Goal: Information Seeking & Learning: Learn about a topic

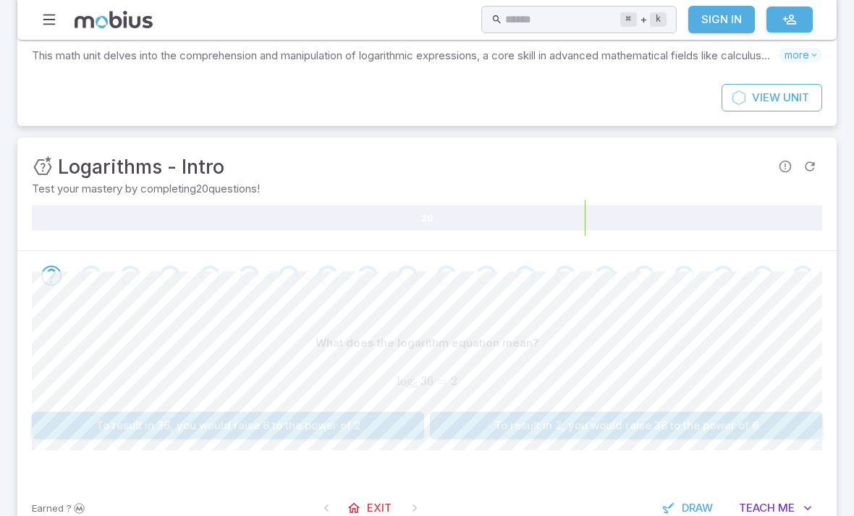
click at [723, 20] on link "Sign In" at bounding box center [722, 20] width 67 height 28
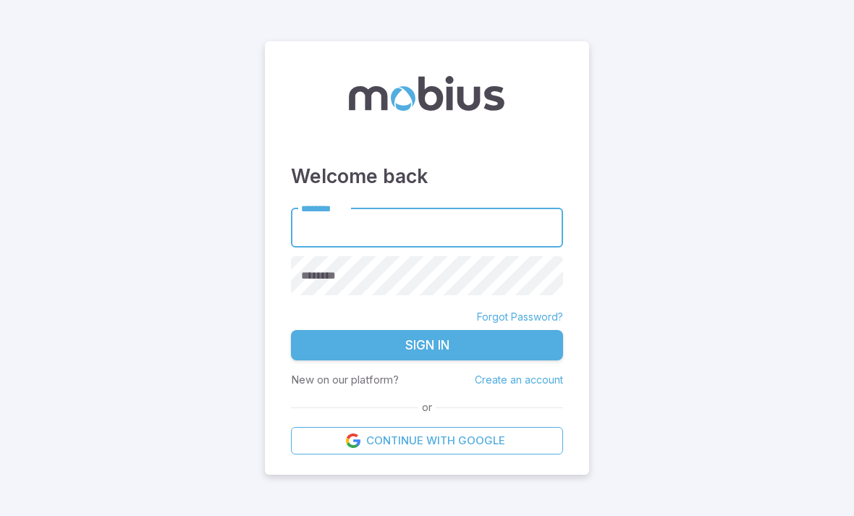
click at [482, 213] on input "********" at bounding box center [427, 228] width 272 height 40
type input "******"
click at [427, 330] on button "Sign In" at bounding box center [427, 345] width 272 height 30
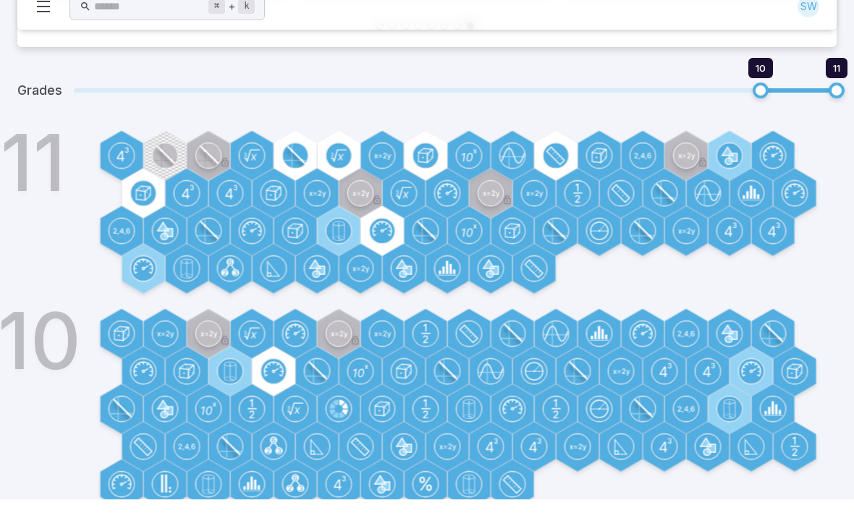
scroll to position [439, 0]
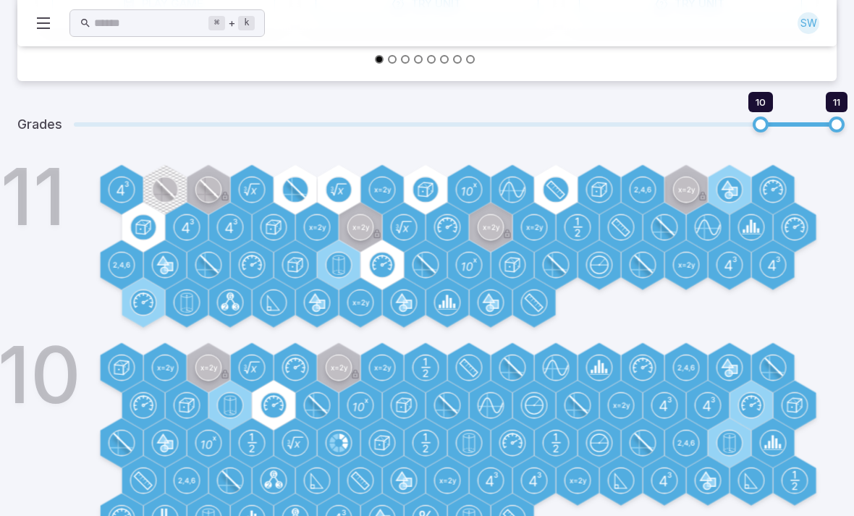
click at [124, 190] on circle at bounding box center [121, 189] width 25 height 25
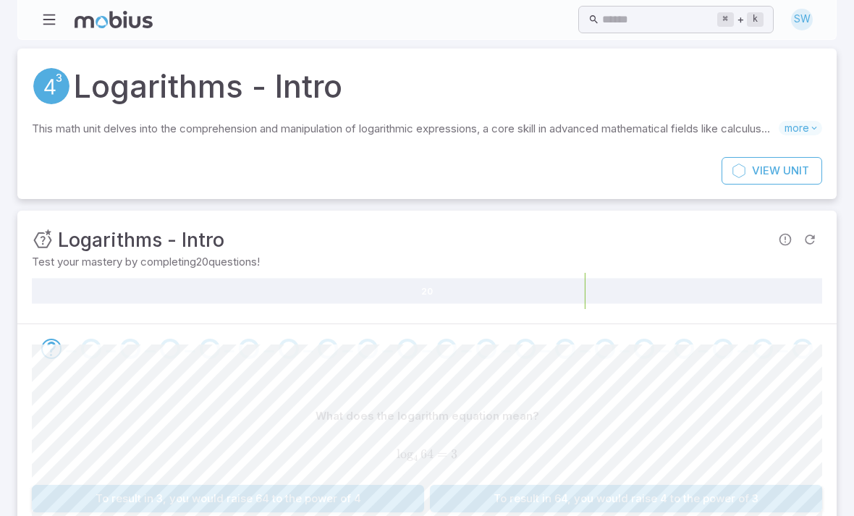
scroll to position [65, 0]
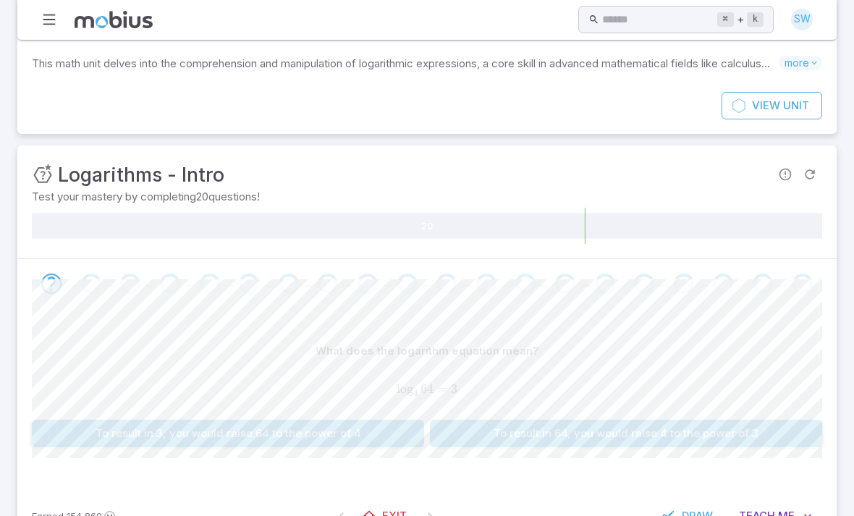
click at [597, 434] on button "To result in 64, you would raise 4 to the power of 3" at bounding box center [626, 434] width 392 height 28
click at [571, 422] on button "What number would you raise 6 by to result in 36?" at bounding box center [626, 434] width 392 height 28
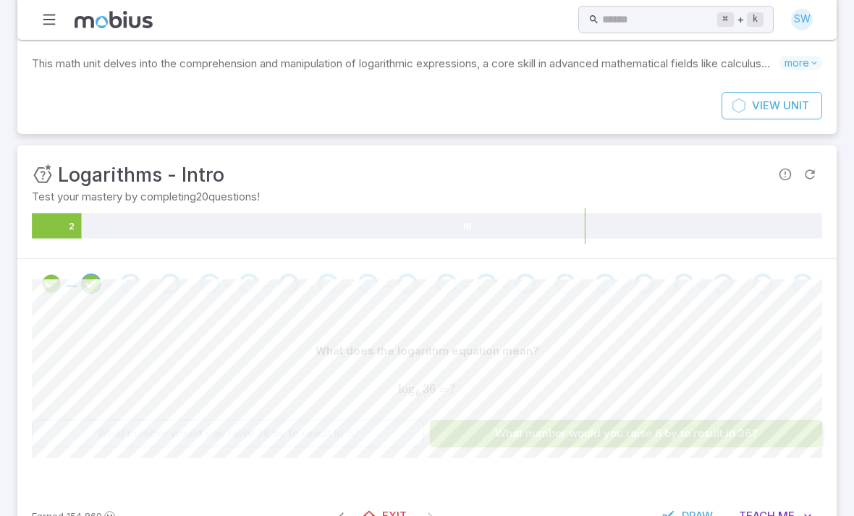
scroll to position [62, 0]
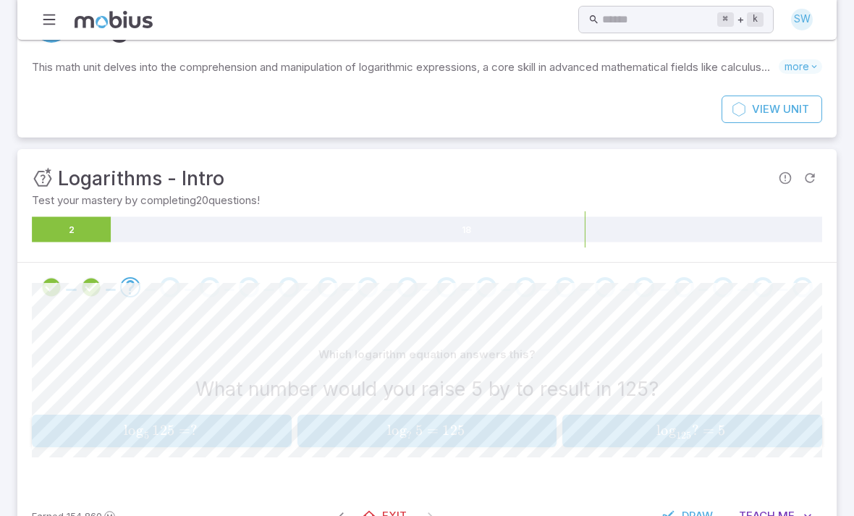
click at [145, 437] on span "button" at bounding box center [147, 437] width 6 height 4
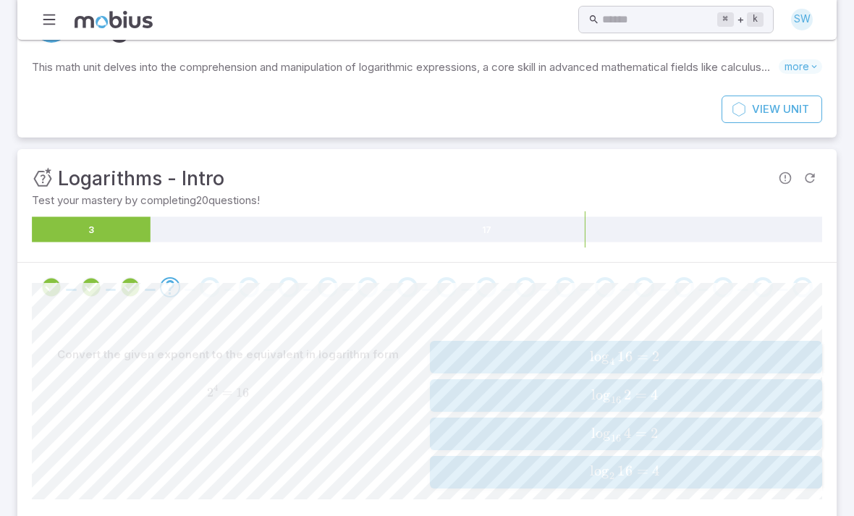
click at [697, 466] on span "lo g 2 ​ 16 = 4" at bounding box center [625, 471] width 361 height 17
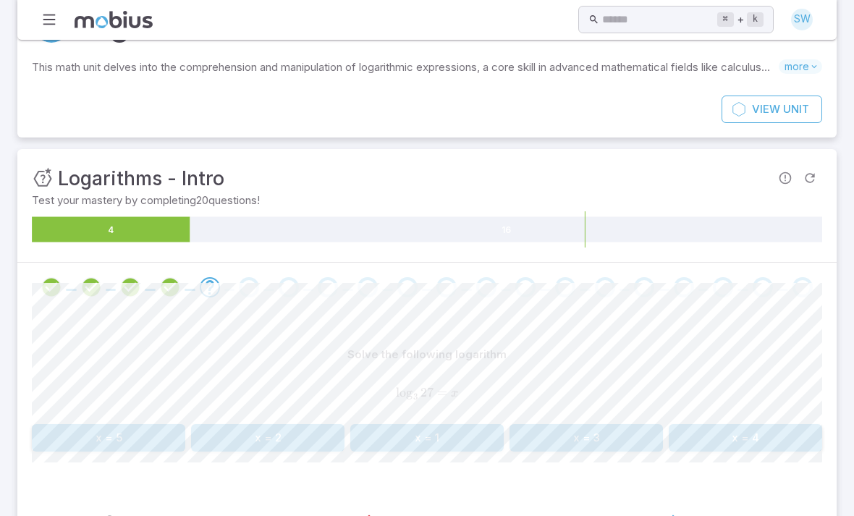
click at [621, 442] on button "x = 3" at bounding box center [587, 438] width 154 height 28
click at [605, 428] on button "x = 3.49" at bounding box center [587, 438] width 154 height 28
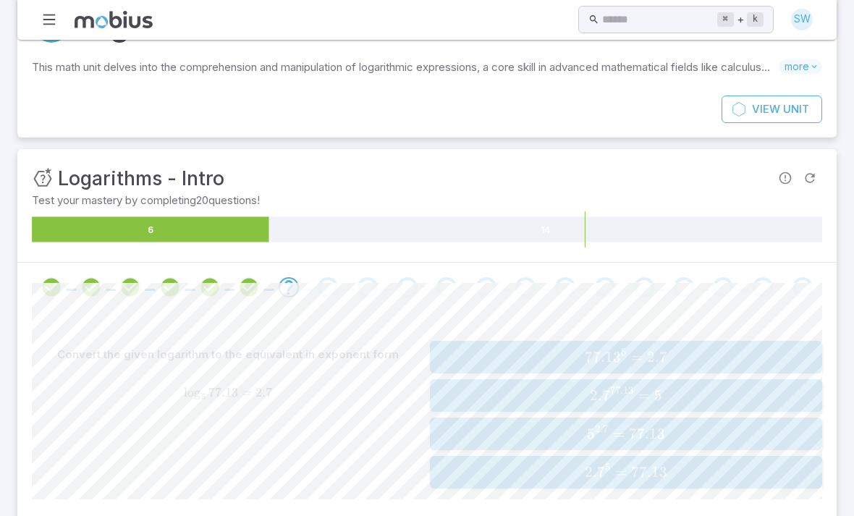
click at [669, 466] on span "2. 7 5 = 77.13" at bounding box center [625, 472] width 383 height 18
click at [666, 392] on span "2.69" at bounding box center [663, 395] width 28 height 17
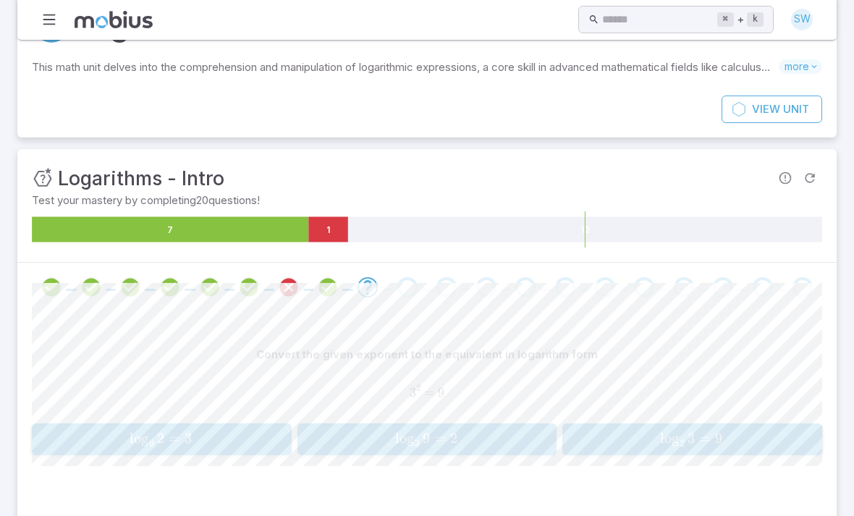
click at [525, 437] on span "lo g 3 ​ 9 = 2" at bounding box center [426, 438] width 236 height 17
click at [599, 434] on button "What number would you raise 5 by to result in 412?" at bounding box center [626, 438] width 392 height 28
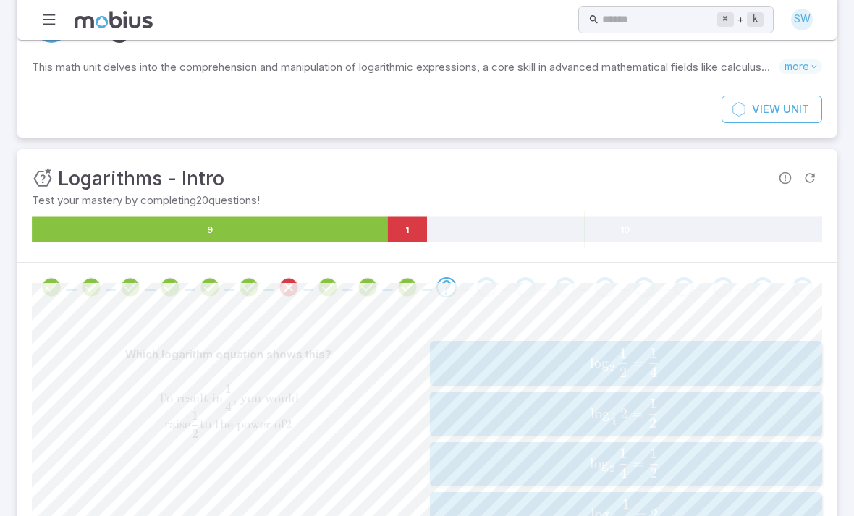
click at [674, 512] on span "lo g 2 1 ​ ​ 4 1 ​ = 2" at bounding box center [625, 514] width 356 height 29
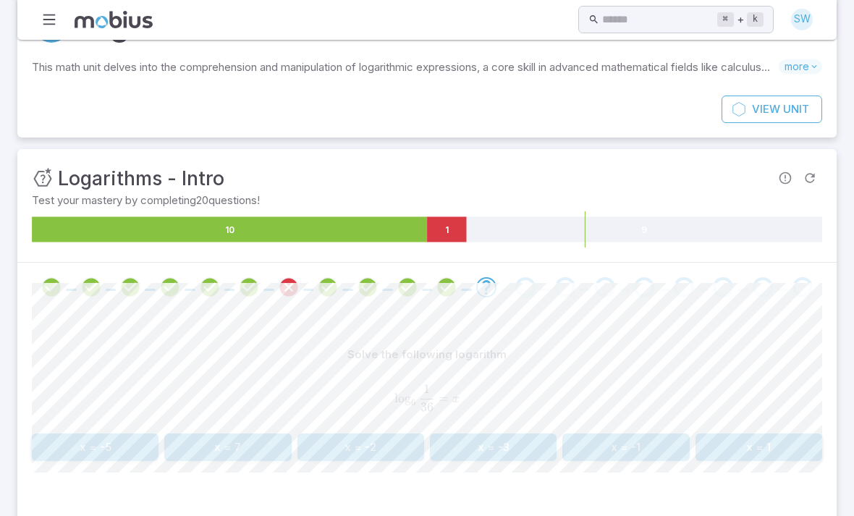
click at [380, 454] on button "x = -2" at bounding box center [361, 448] width 127 height 28
click at [388, 442] on button "x = 2" at bounding box center [361, 448] width 127 height 28
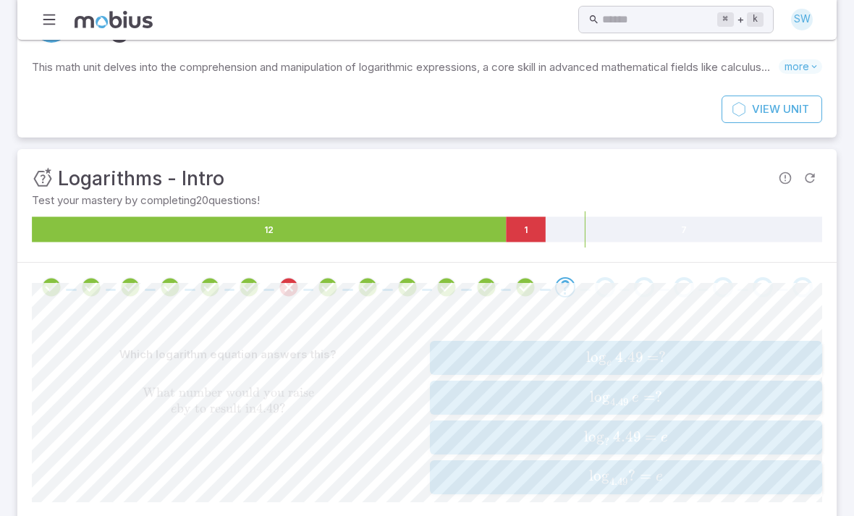
click at [604, 342] on button "log ⁡ e 4.49 = ? \log _{e} 4.49 = ? lo g e ​ 4.49 = ?" at bounding box center [626, 358] width 392 height 34
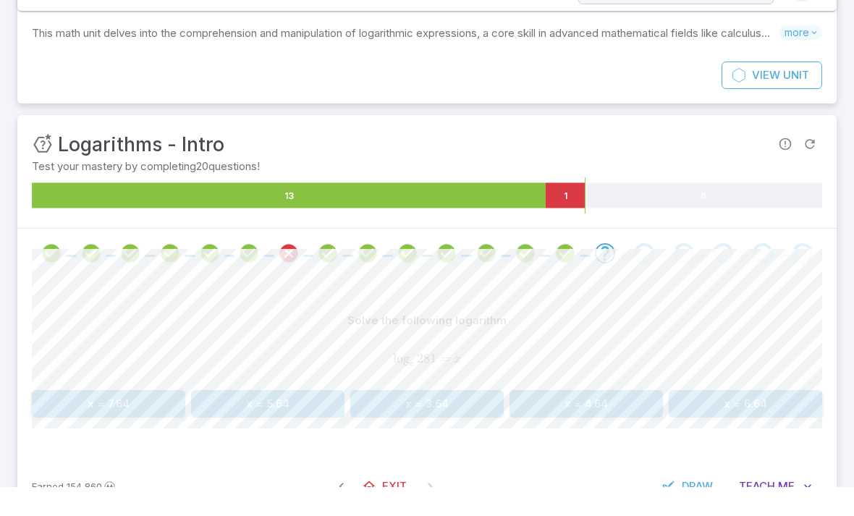
scroll to position [66, 0]
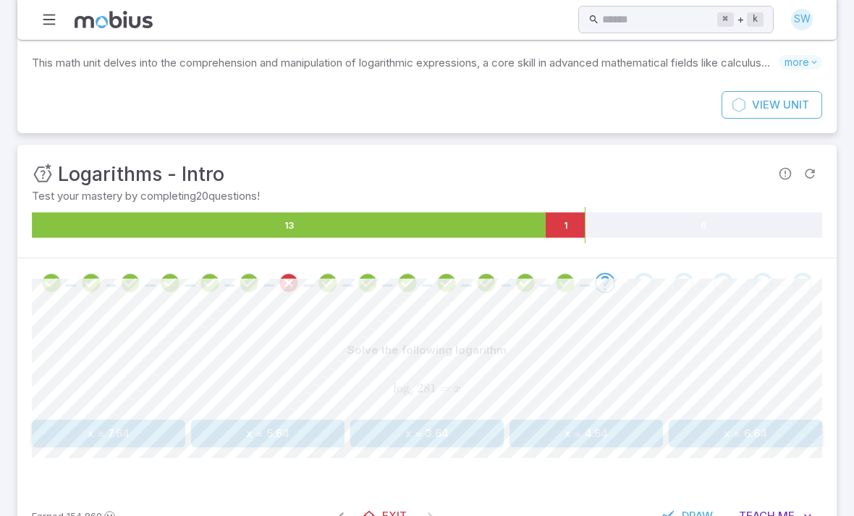
click at [469, 435] on button "x = 3.64" at bounding box center [427, 434] width 154 height 28
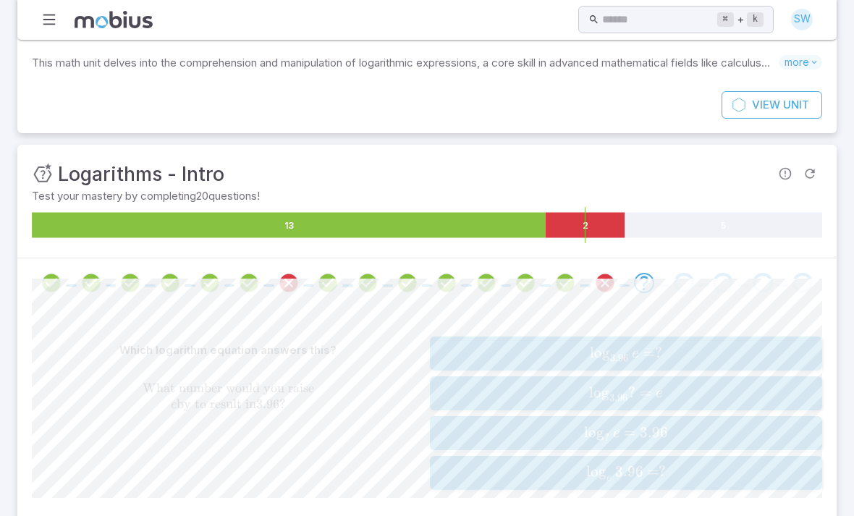
click at [657, 476] on span "=" at bounding box center [653, 472] width 12 height 18
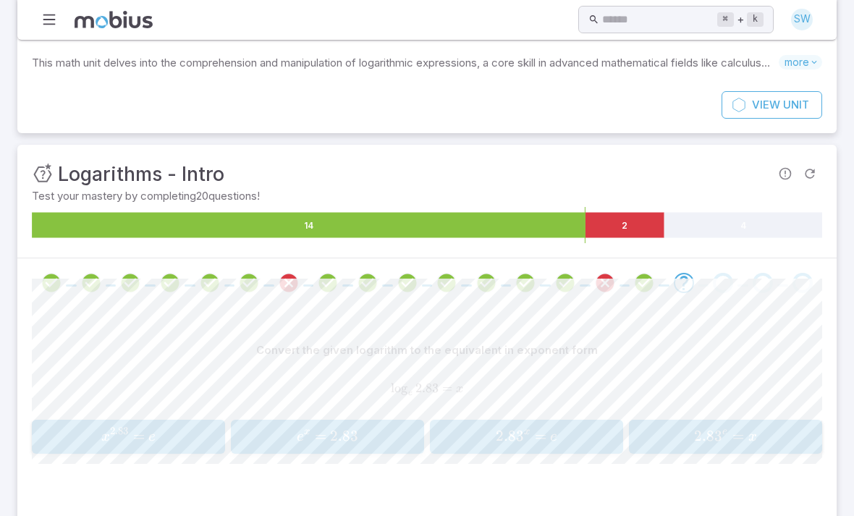
click at [595, 434] on span "2.8 3 x = e" at bounding box center [526, 437] width 184 height 20
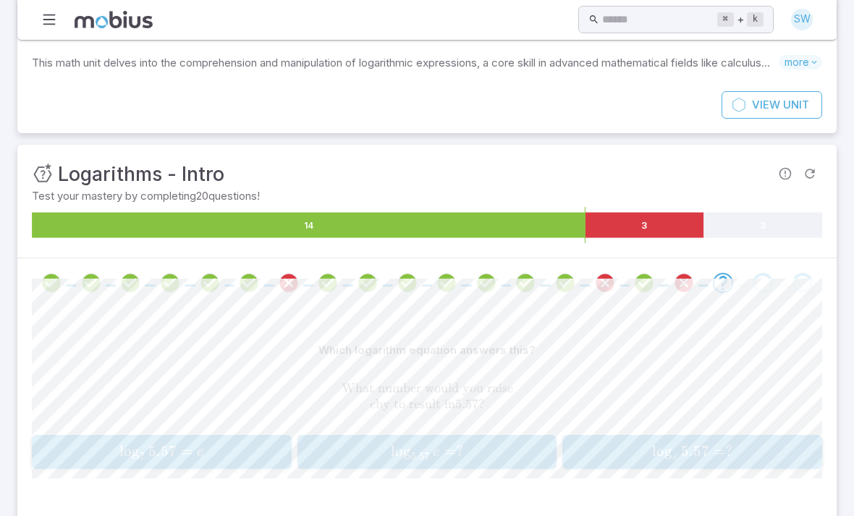
click at [630, 458] on span "lo g e ​ 5.57 = ?" at bounding box center [693, 451] width 251 height 18
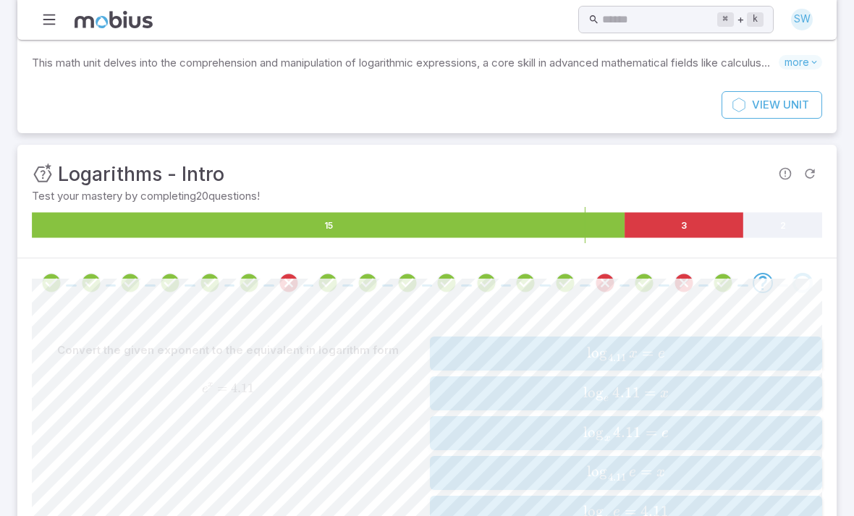
click at [613, 444] on button "log ⁡ x 4.11 = e \log _{x} 4.11 = e lo g x ​ 4.11 = e" at bounding box center [626, 433] width 392 height 34
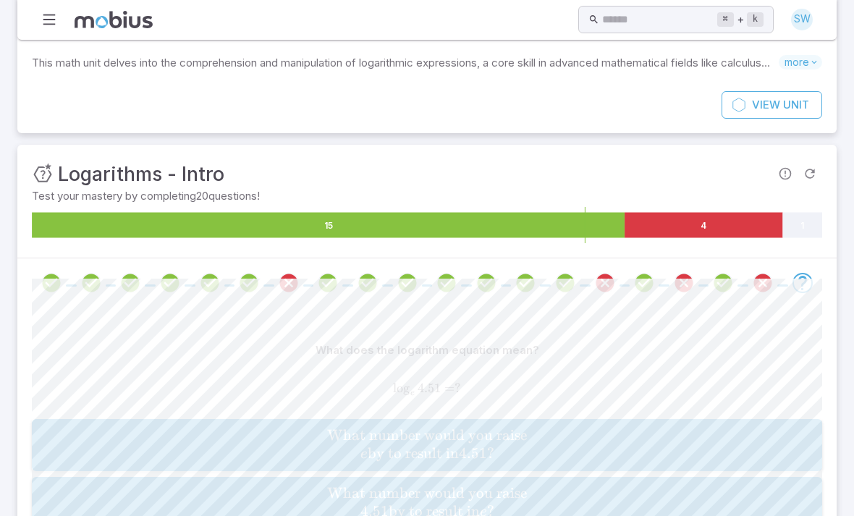
click at [629, 484] on span "What number would you raise 4.51 by to result in e ?" at bounding box center [426, 503] width 781 height 38
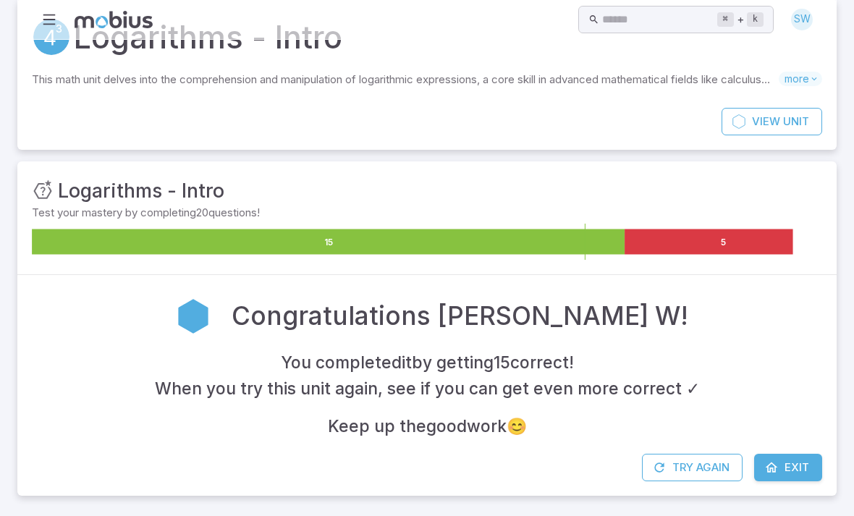
scroll to position [0, 0]
